Goal: Book appointment/travel/reservation

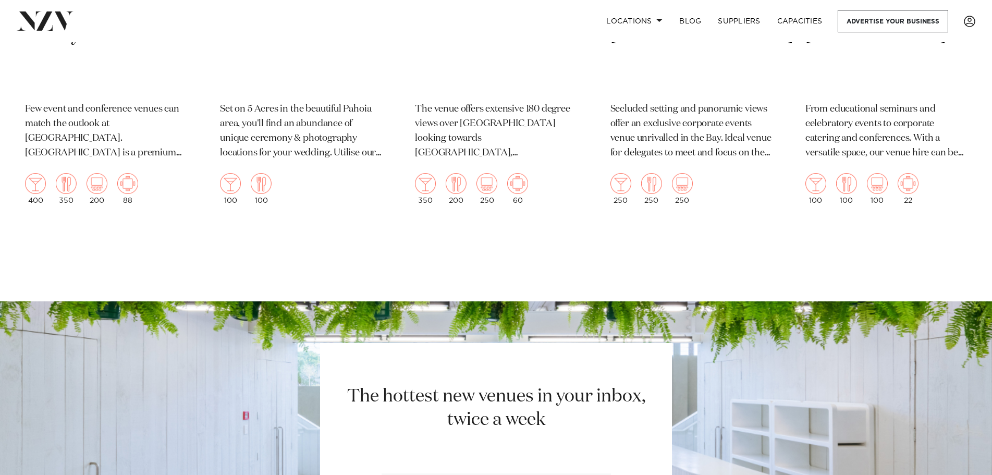
scroll to position [886, 0]
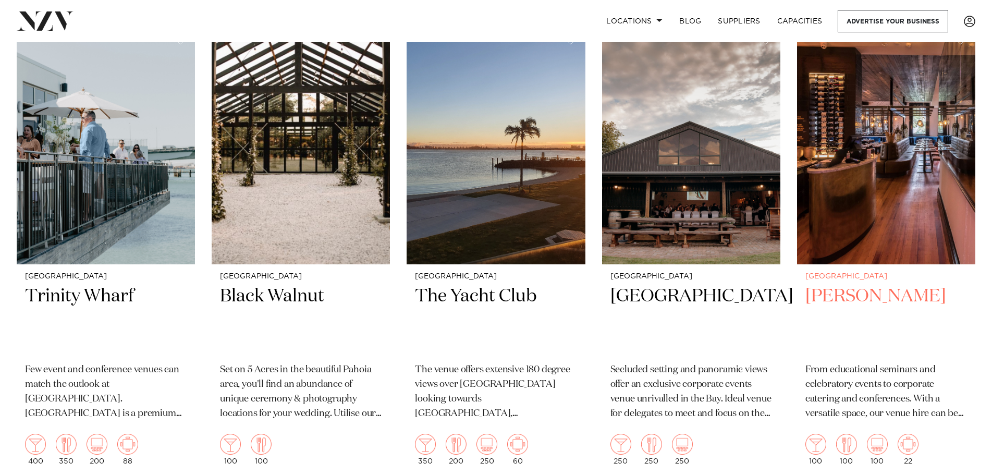
click at [885, 284] on h2 "Clarence Bistro" at bounding box center [886, 319] width 162 height 70
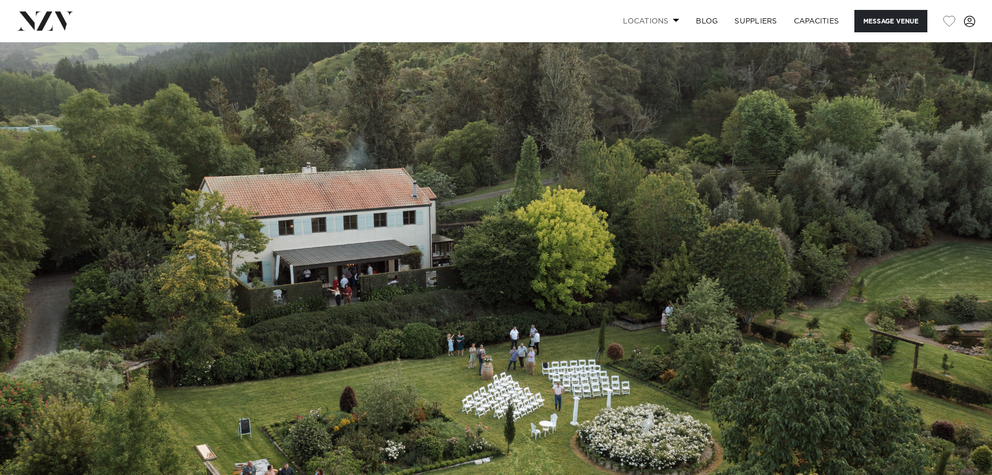
click at [673, 21] on span at bounding box center [676, 20] width 7 height 4
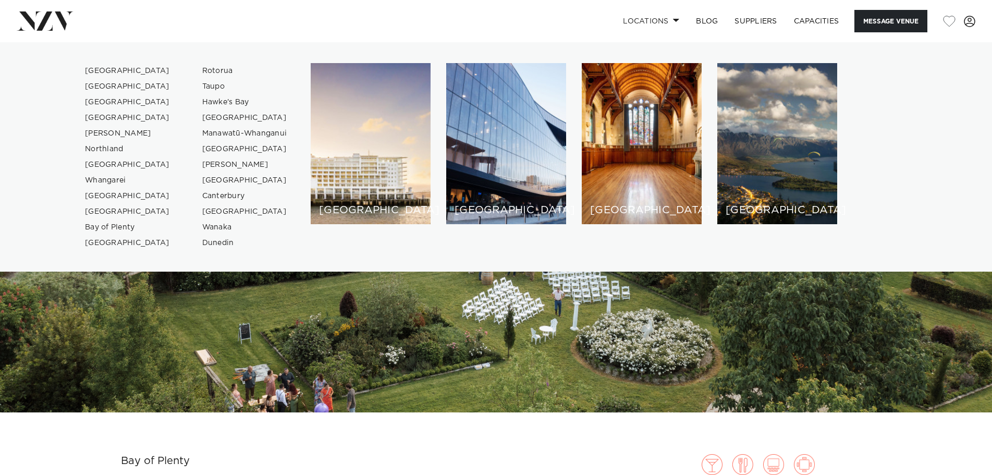
scroll to position [261, 0]
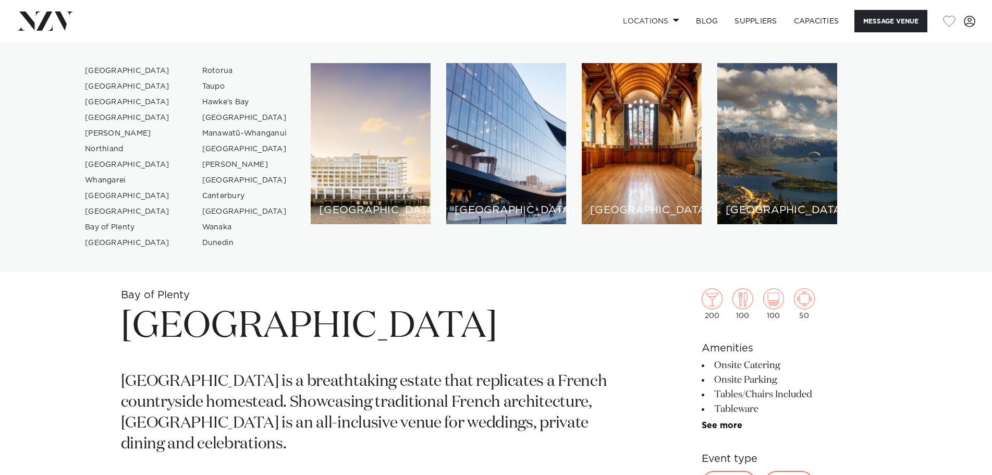
click at [593, 346] on h1 "[GEOGRAPHIC_DATA]" at bounding box center [374, 327] width 506 height 48
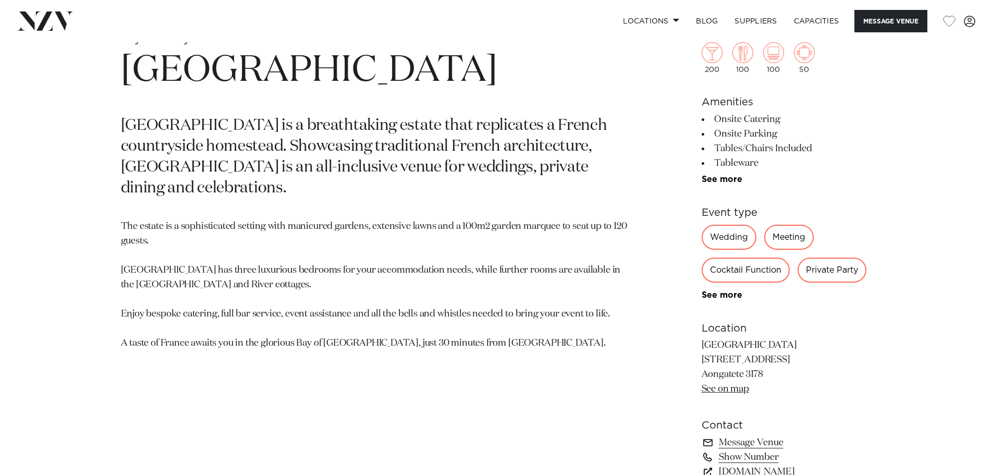
scroll to position [521, 0]
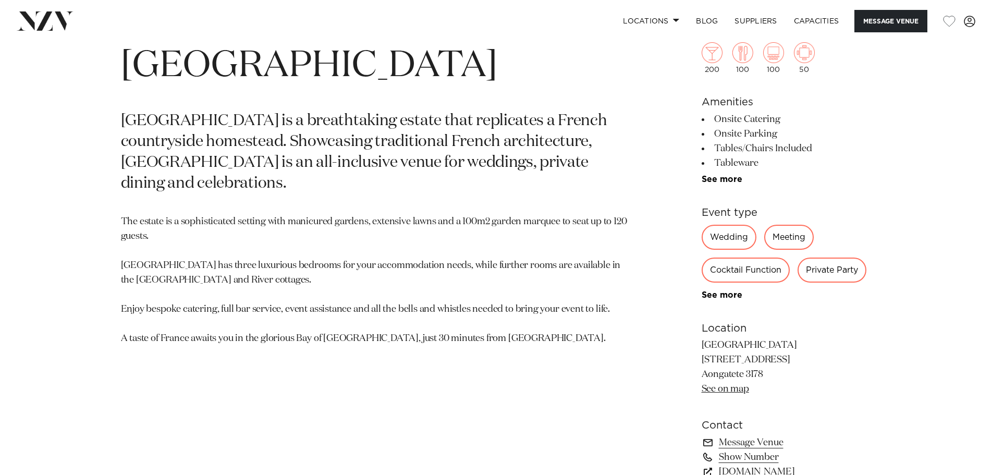
drag, startPoint x: 759, startPoint y: 374, endPoint x: 699, endPoint y: 341, distance: 67.9
click at [699, 341] on div "Bay of Plenty [GEOGRAPHIC_DATA] [GEOGRAPHIC_DATA] is a breathtaking estate that…" at bounding box center [496, 277] width 887 height 499
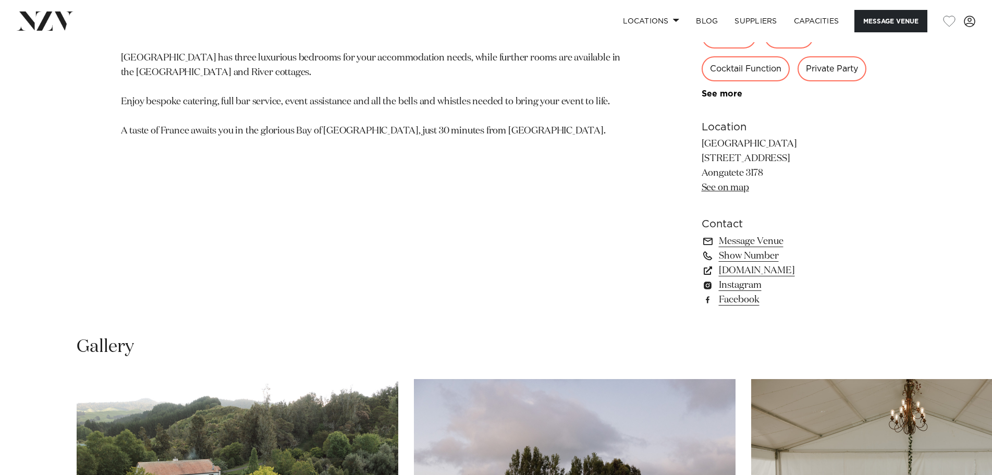
scroll to position [938, 0]
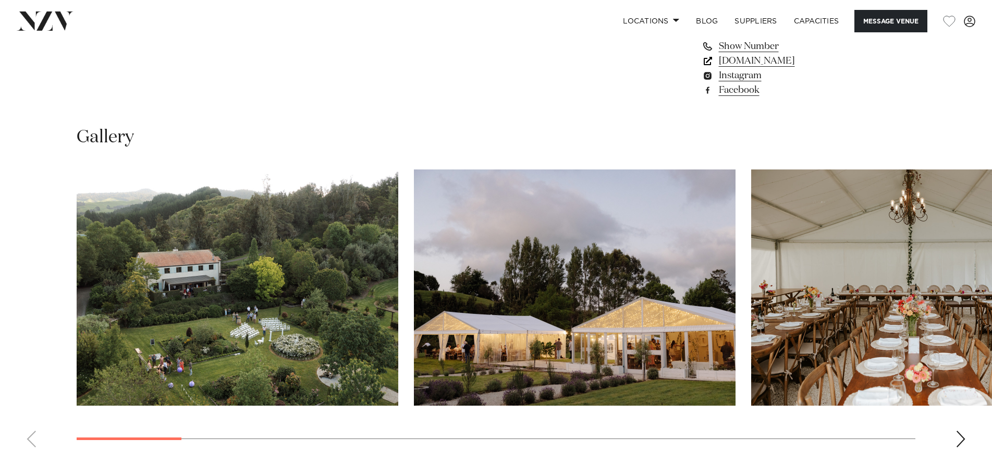
click at [779, 59] on link "[DOMAIN_NAME]" at bounding box center [786, 61] width 170 height 15
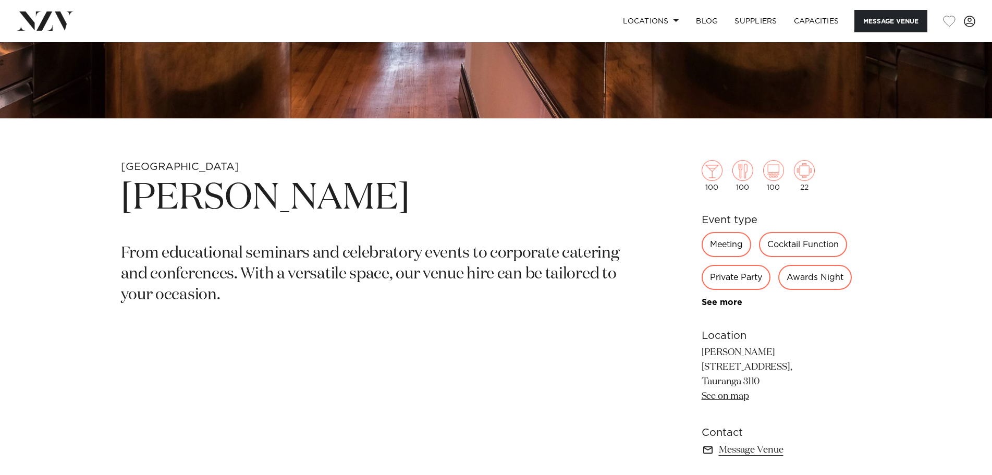
scroll to position [521, 0]
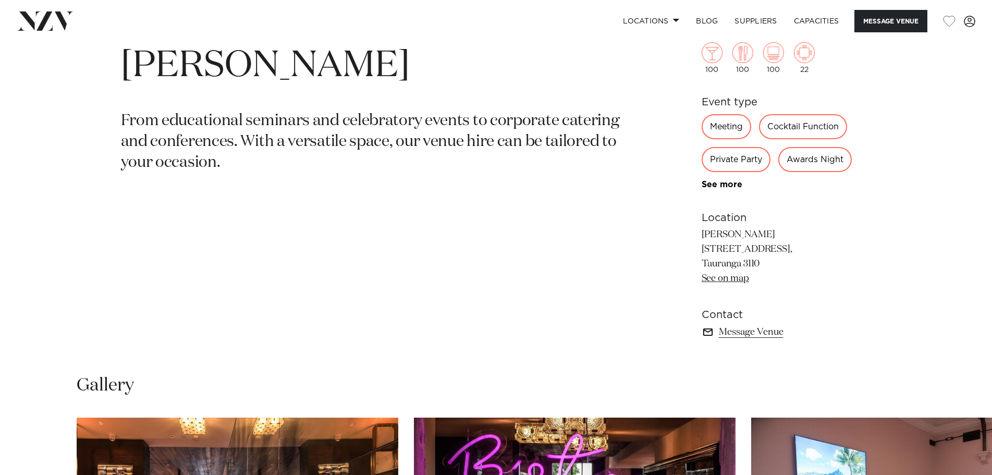
click at [761, 332] on link "Message Venue" at bounding box center [786, 332] width 170 height 15
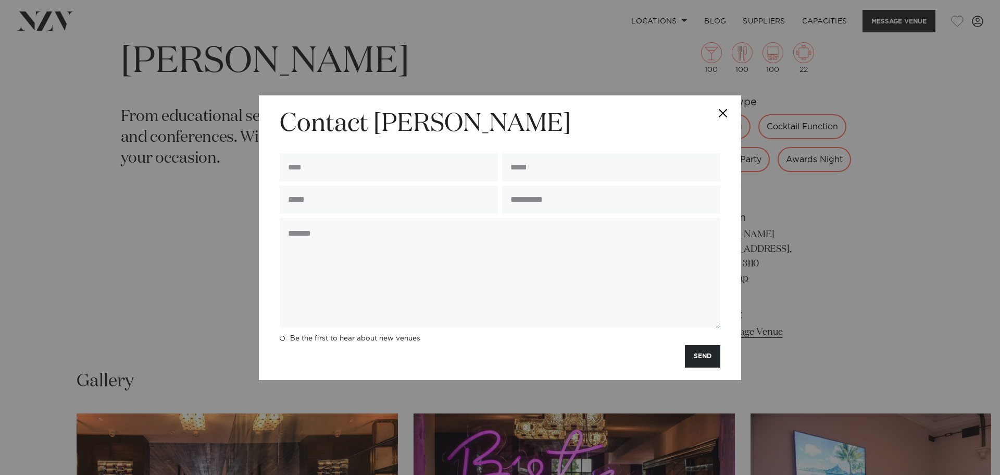
click at [718, 107] on button "Close" at bounding box center [723, 113] width 36 height 36
